Goal: Find contact information: Find contact information

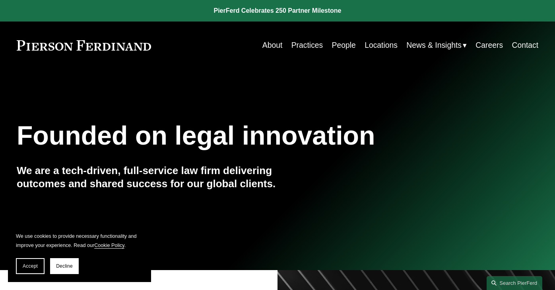
click at [490, 46] on link "Careers" at bounding box center [489, 45] width 27 height 16
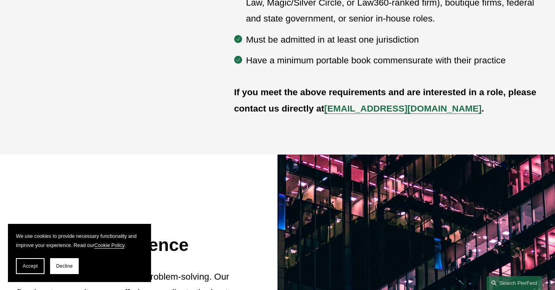
scroll to position [477, 0]
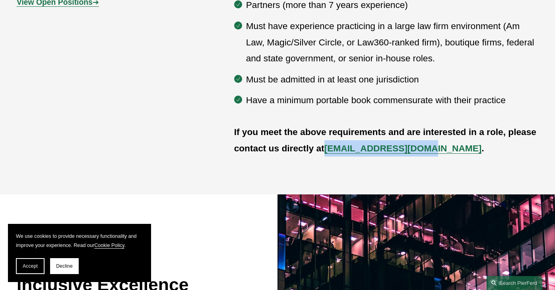
drag, startPoint x: 419, startPoint y: 150, endPoint x: 327, endPoint y: 144, distance: 91.7
click at [327, 144] on p "If you meet the above requirements and are interested in a role, please contact…" at bounding box center [386, 140] width 305 height 33
copy strong "[EMAIL_ADDRESS][DOMAIN_NAME]"
